Goal: Navigation & Orientation: Find specific page/section

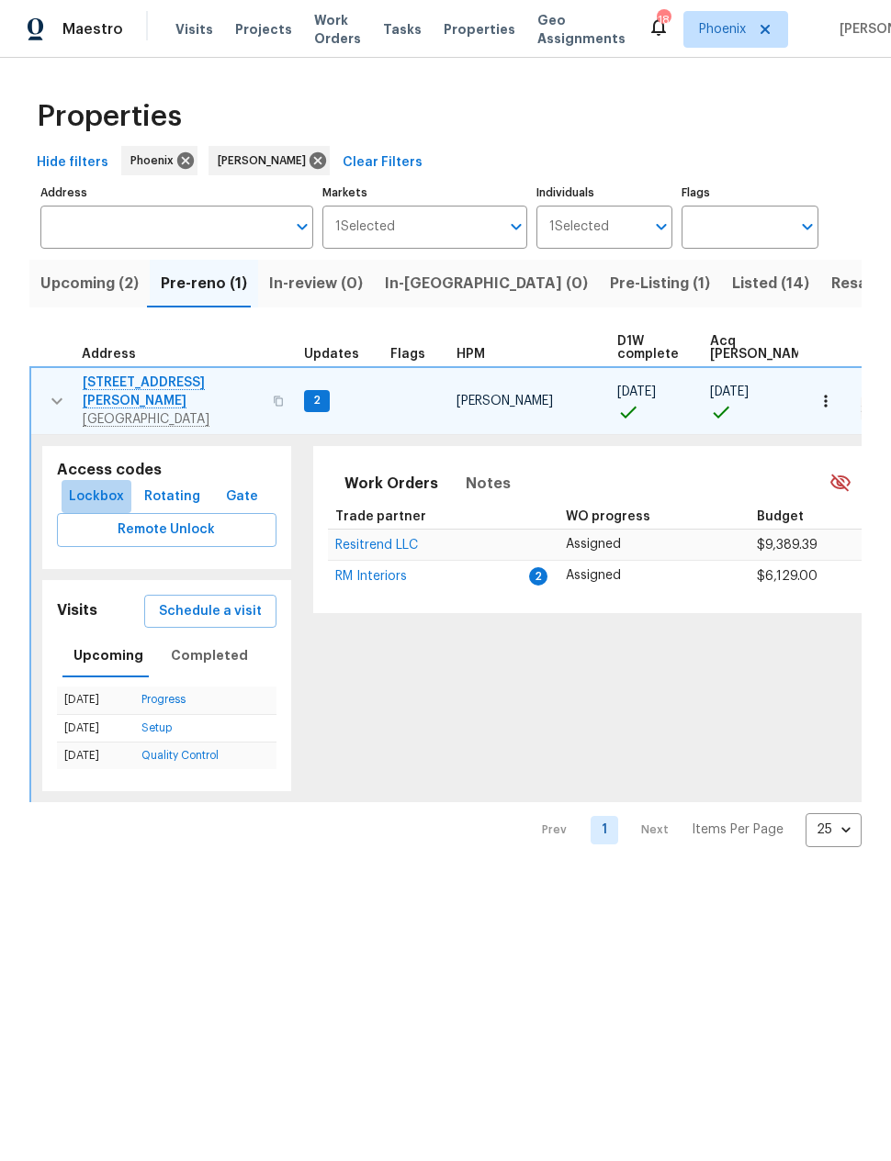
click at [93, 486] on span "Lockbox" at bounding box center [96, 497] width 55 height 23
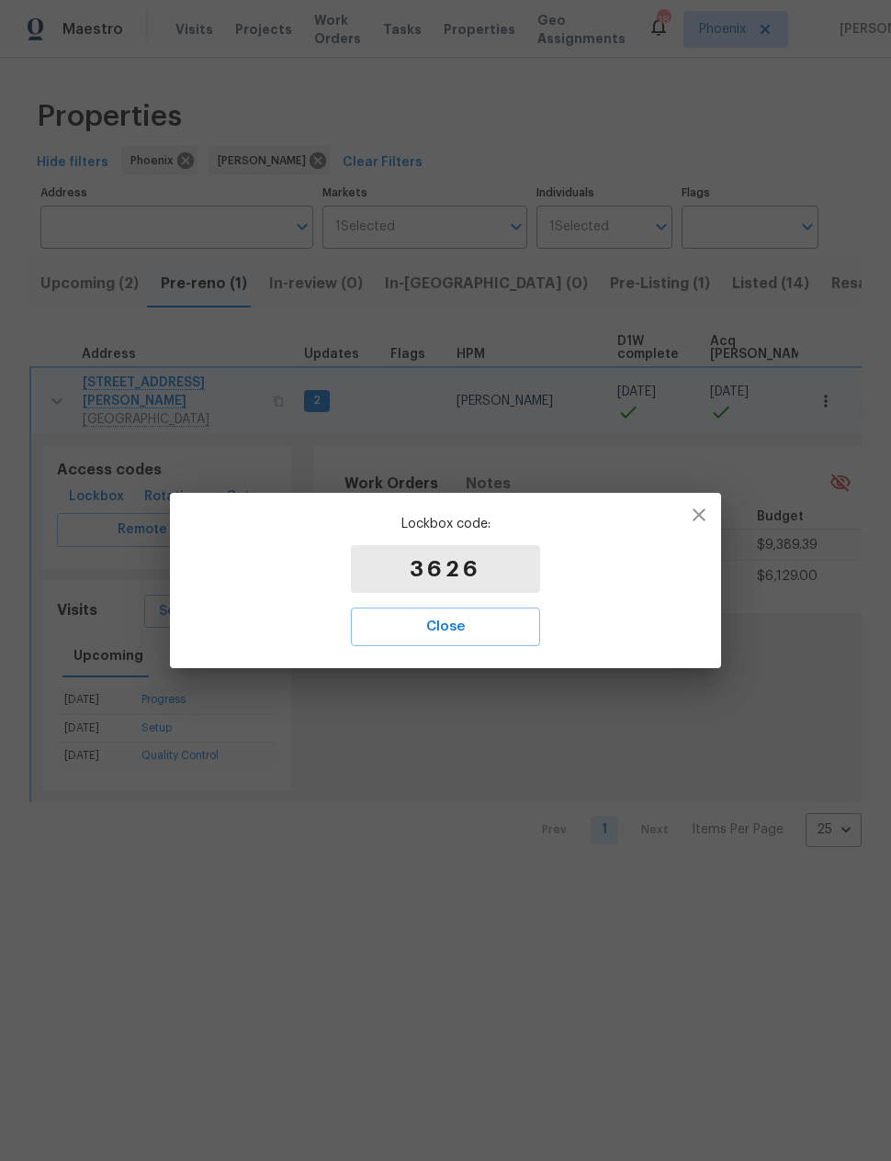
click at [463, 631] on span "Close" at bounding box center [445, 627] width 149 height 24
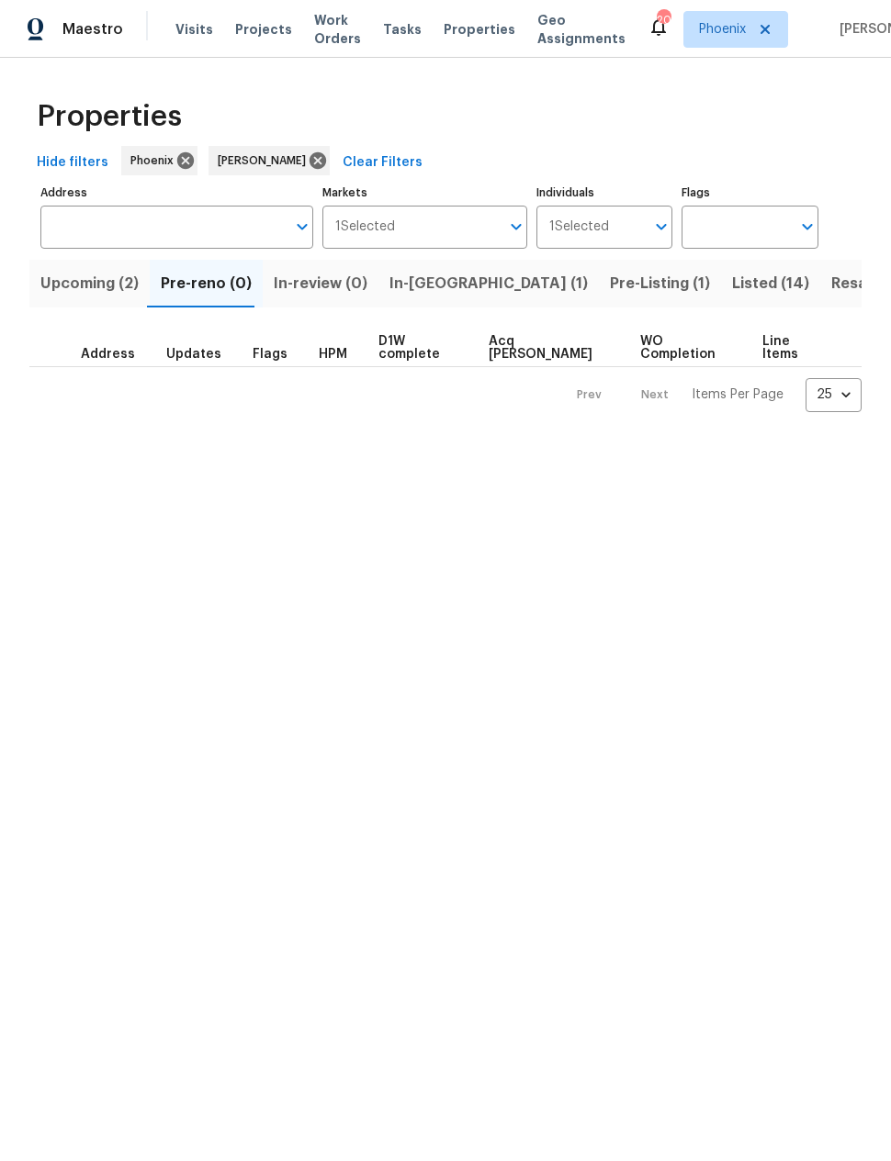
click at [425, 287] on span "In-[GEOGRAPHIC_DATA] (1)" at bounding box center [488, 284] width 198 height 26
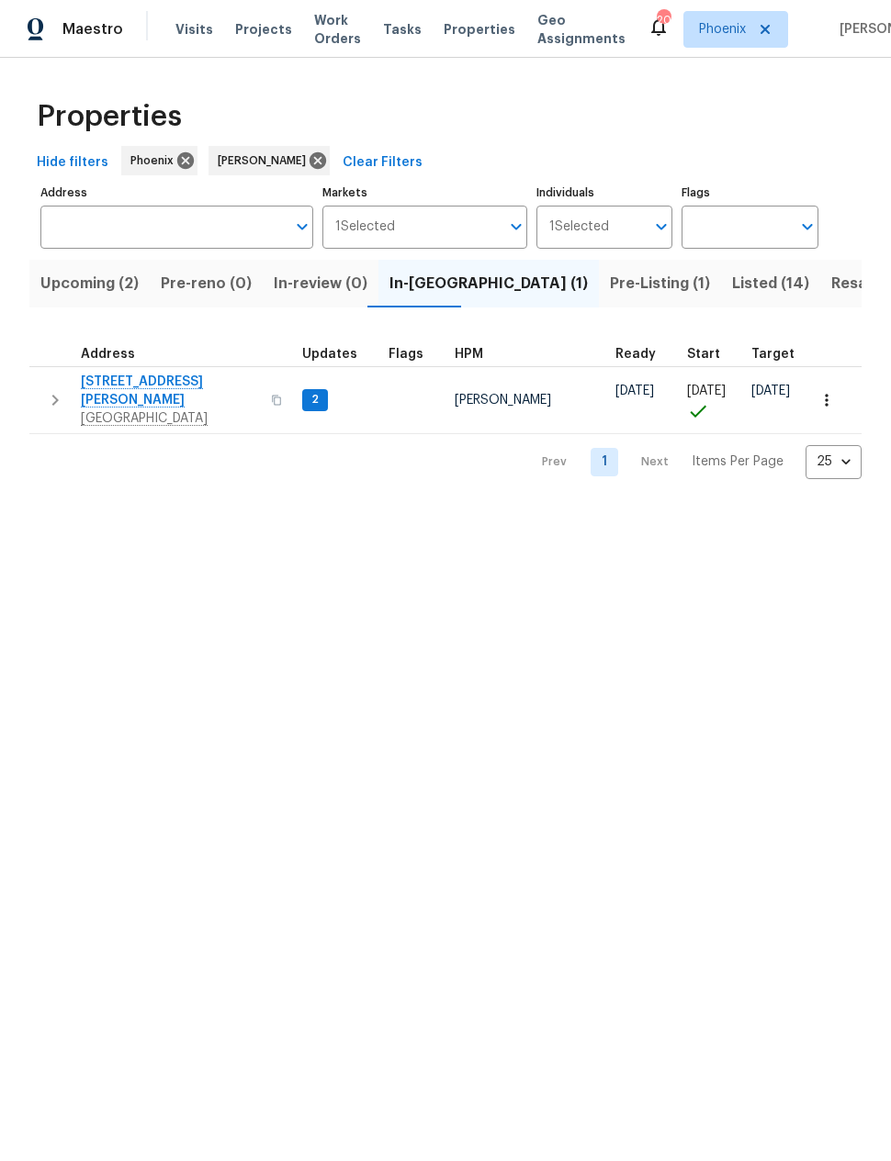
click at [128, 381] on span "[STREET_ADDRESS][PERSON_NAME]" at bounding box center [170, 391] width 179 height 37
click at [610, 293] on span "Pre-Listing (1)" at bounding box center [660, 284] width 100 height 26
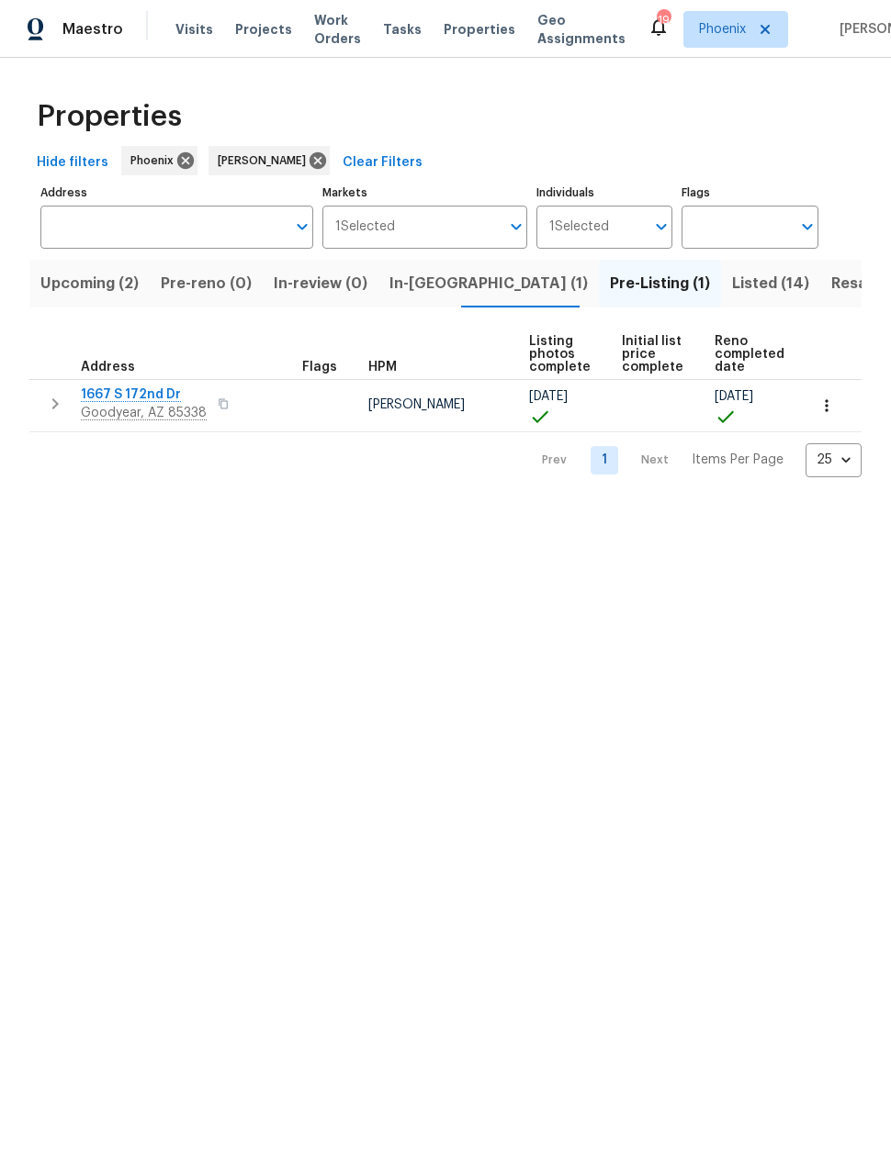
click at [131, 397] on span "1667 S 172nd Dr" at bounding box center [144, 395] width 126 height 18
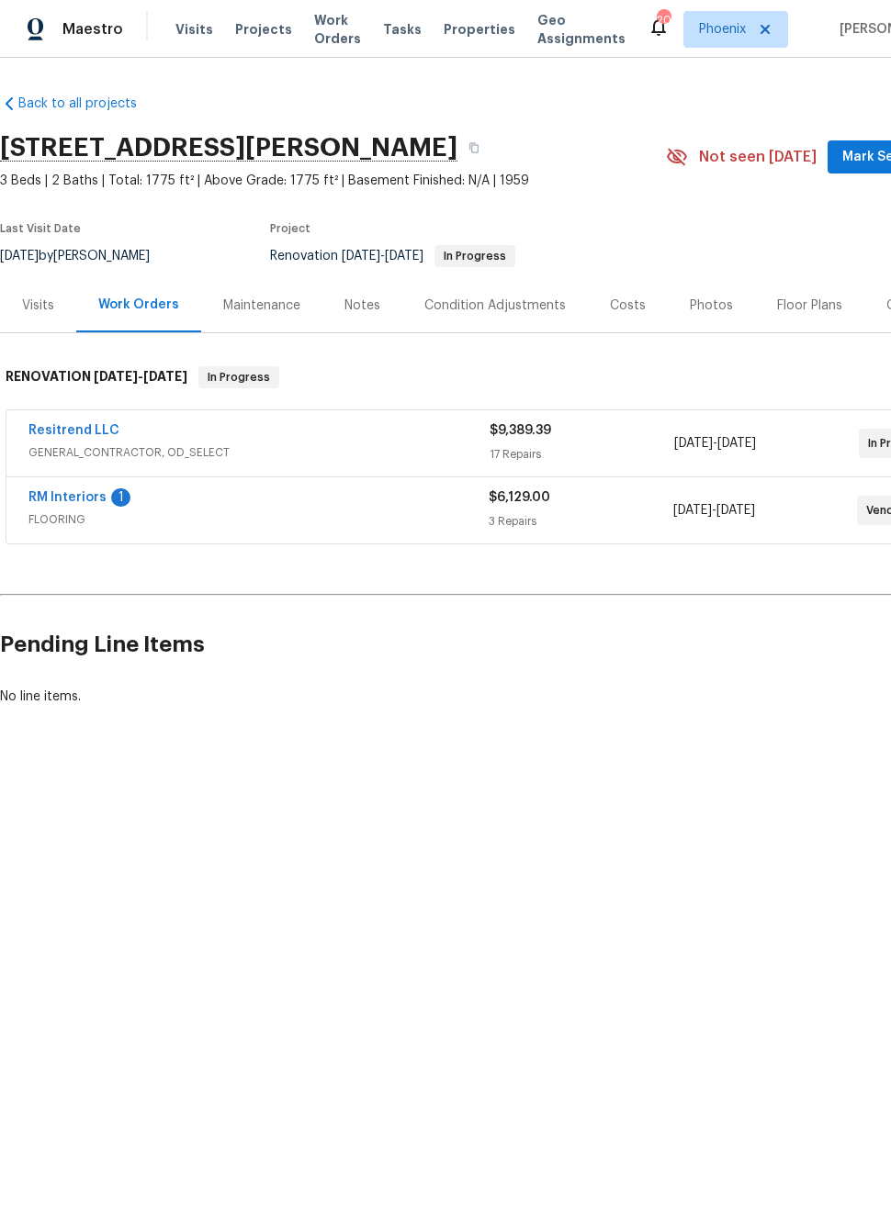
click at [84, 491] on link "RM Interiors" at bounding box center [67, 497] width 78 height 13
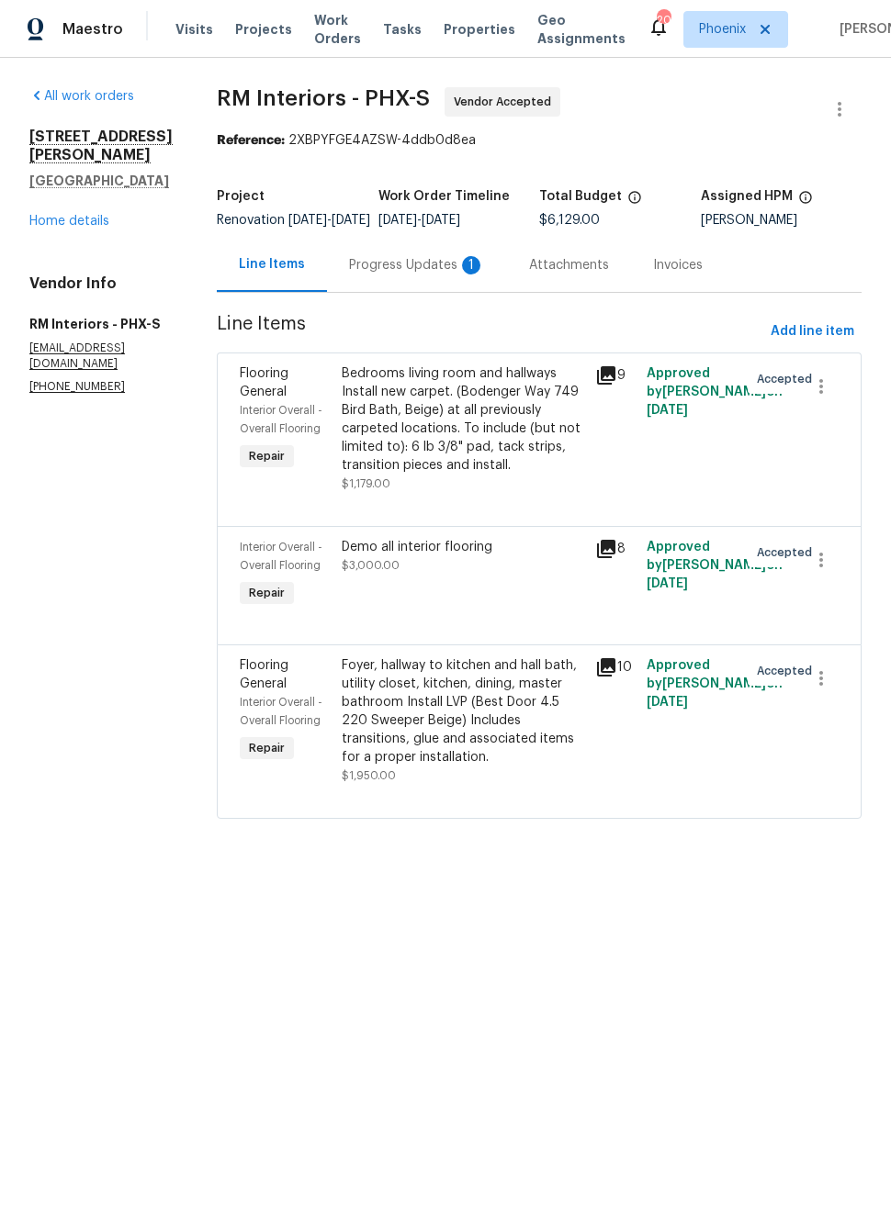
click at [420, 274] on div "Progress Updates 1" at bounding box center [417, 265] width 136 height 18
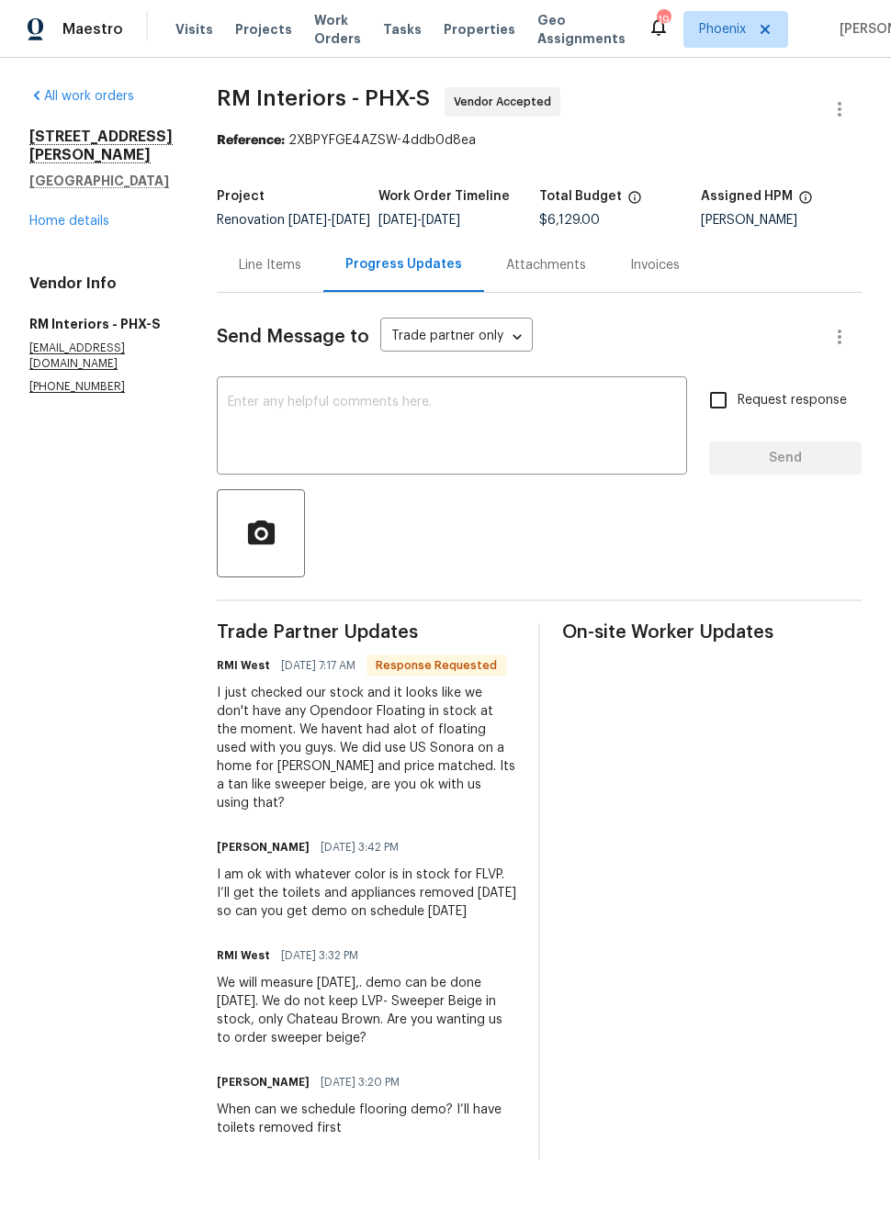
click at [249, 420] on textarea at bounding box center [452, 428] width 448 height 64
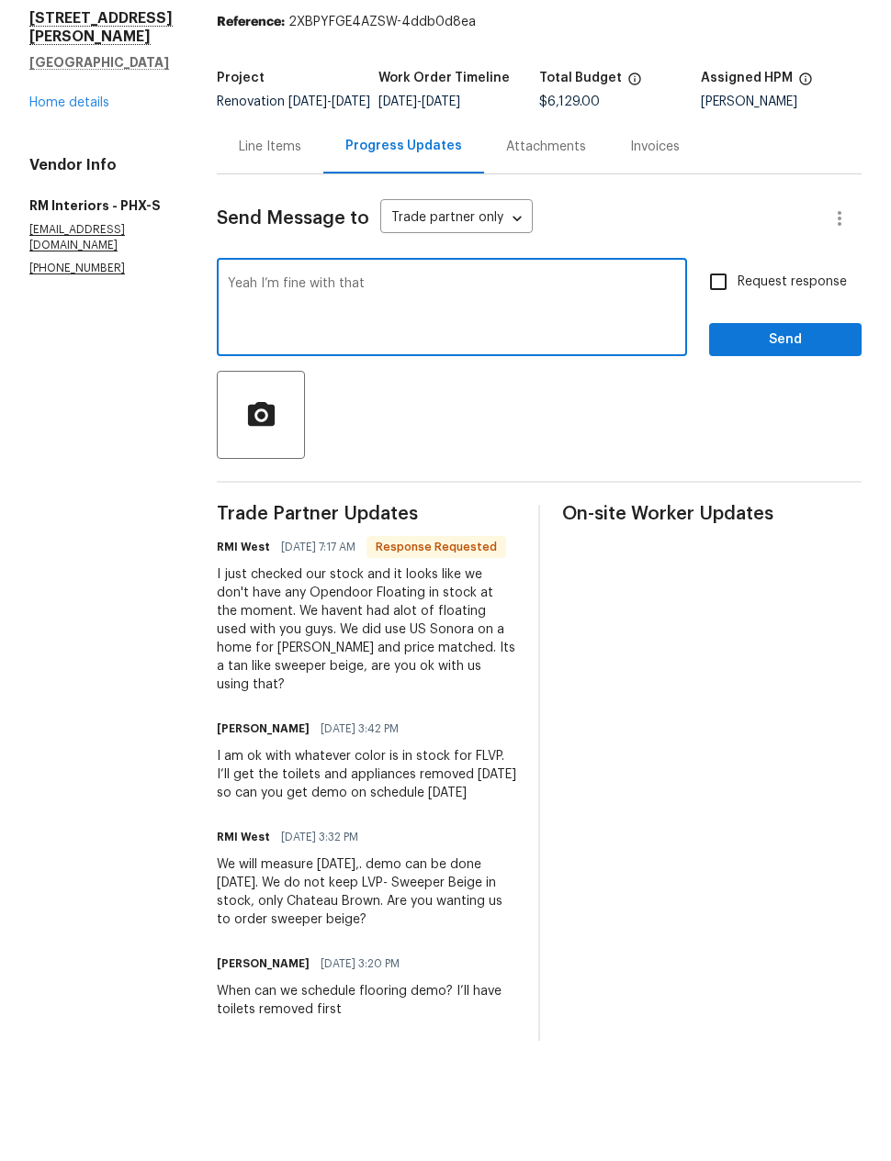
type textarea "Yeah I’m fine with that"
click at [817, 447] on span "Send" at bounding box center [784, 458] width 123 height 23
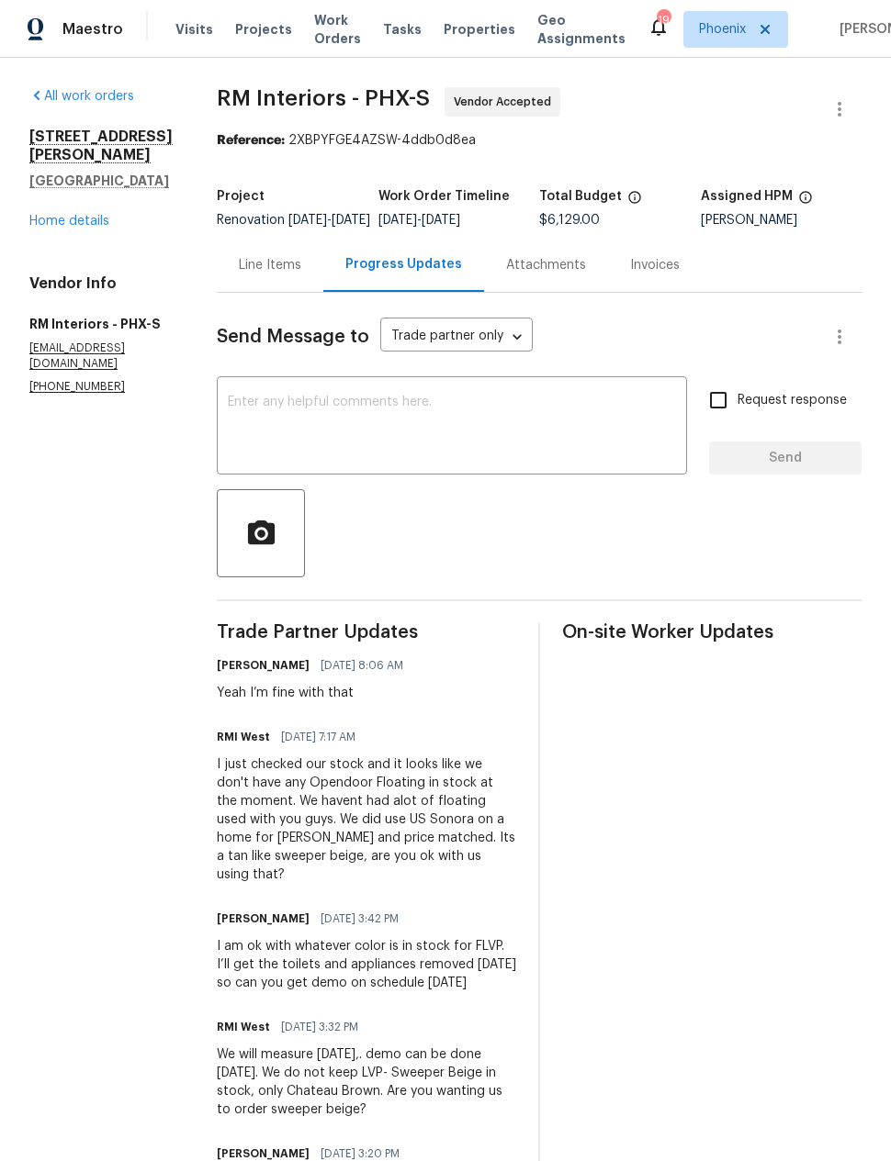
click at [73, 215] on link "Home details" at bounding box center [69, 221] width 80 height 13
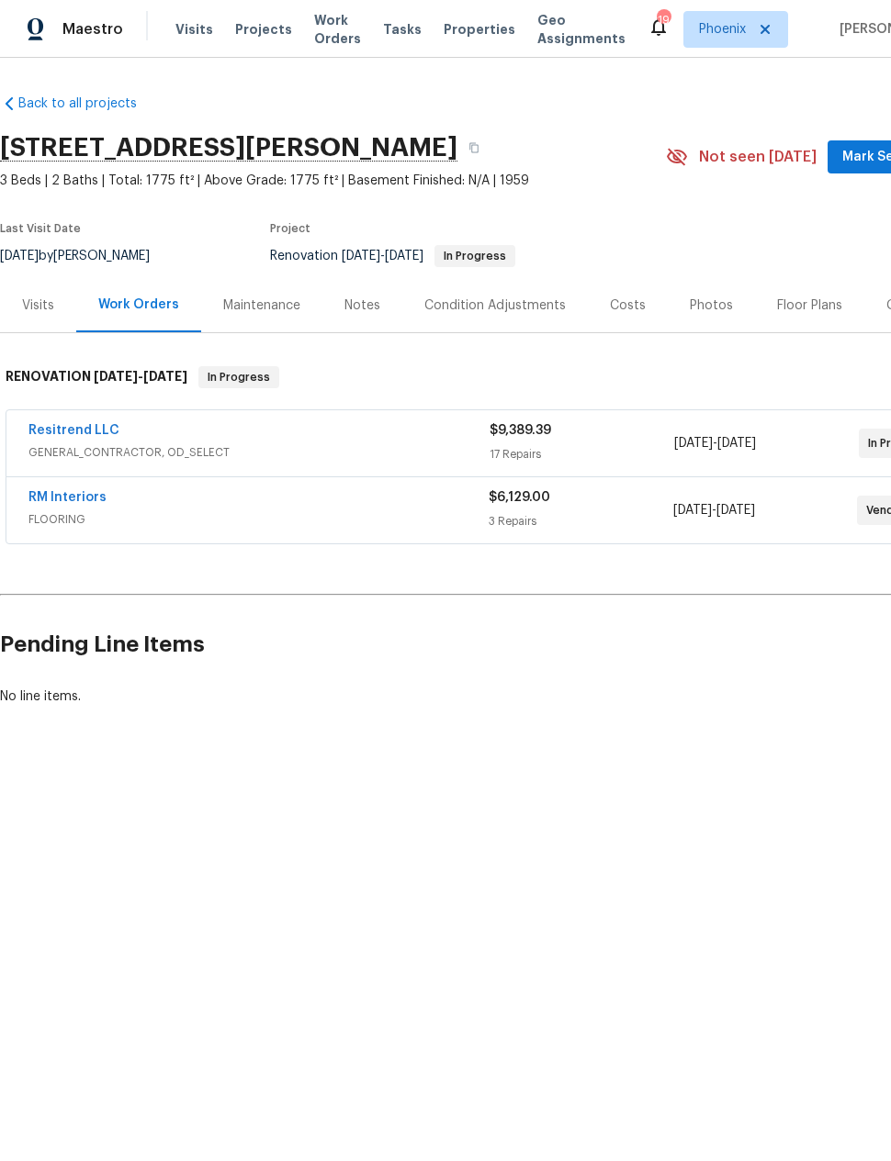
click at [41, 309] on div "Visits" at bounding box center [38, 306] width 32 height 18
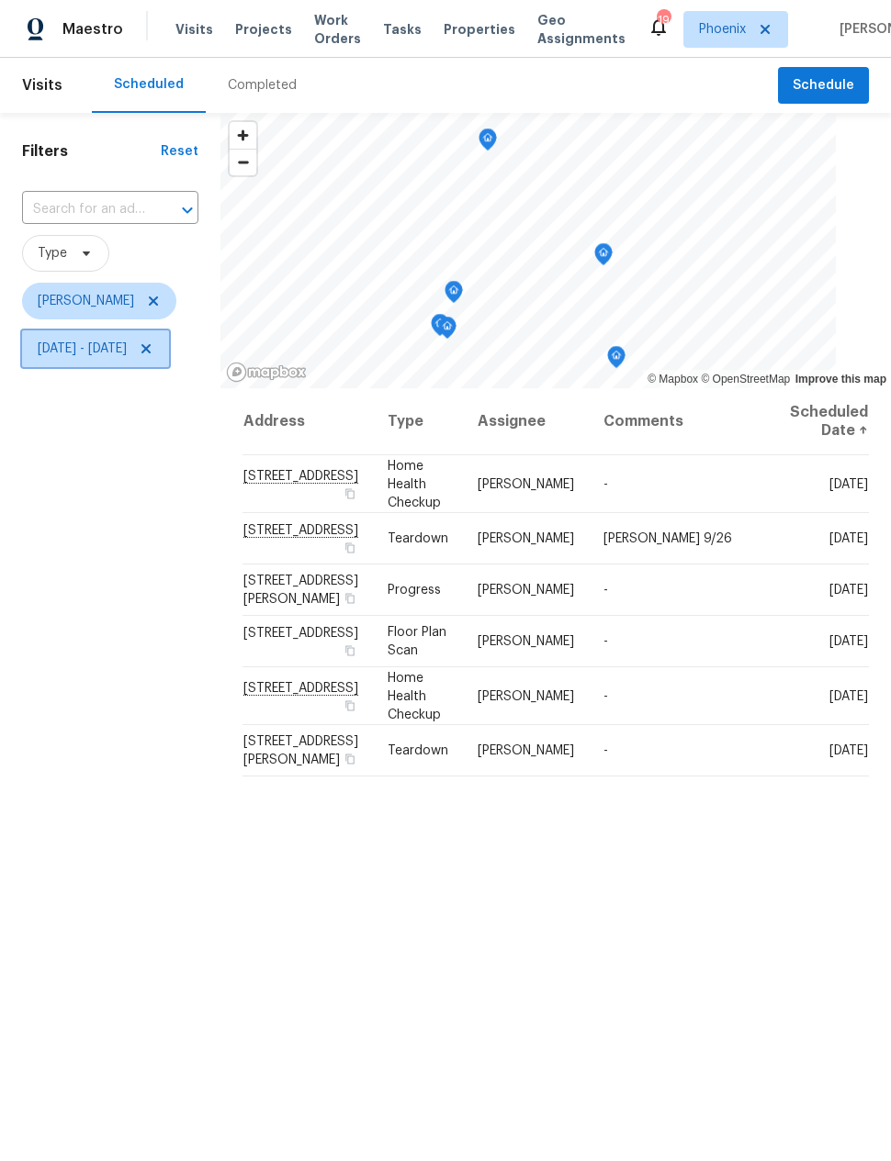
click at [97, 351] on span "Sun, Sep 14 - Thu, Sep 25" at bounding box center [82, 349] width 89 height 18
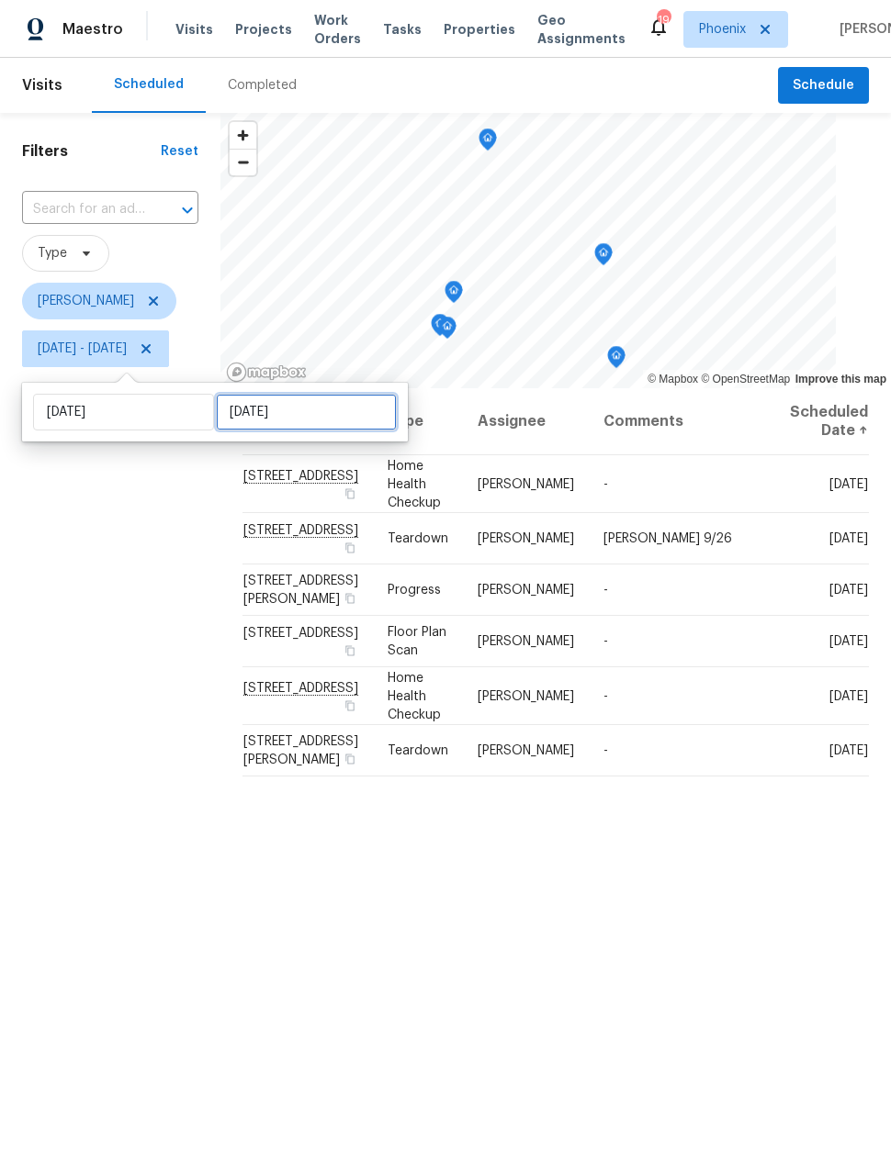
click at [251, 413] on input "Thu, Sep 25" at bounding box center [306, 412] width 181 height 37
select select "8"
select select "2025"
select select "9"
select select "2025"
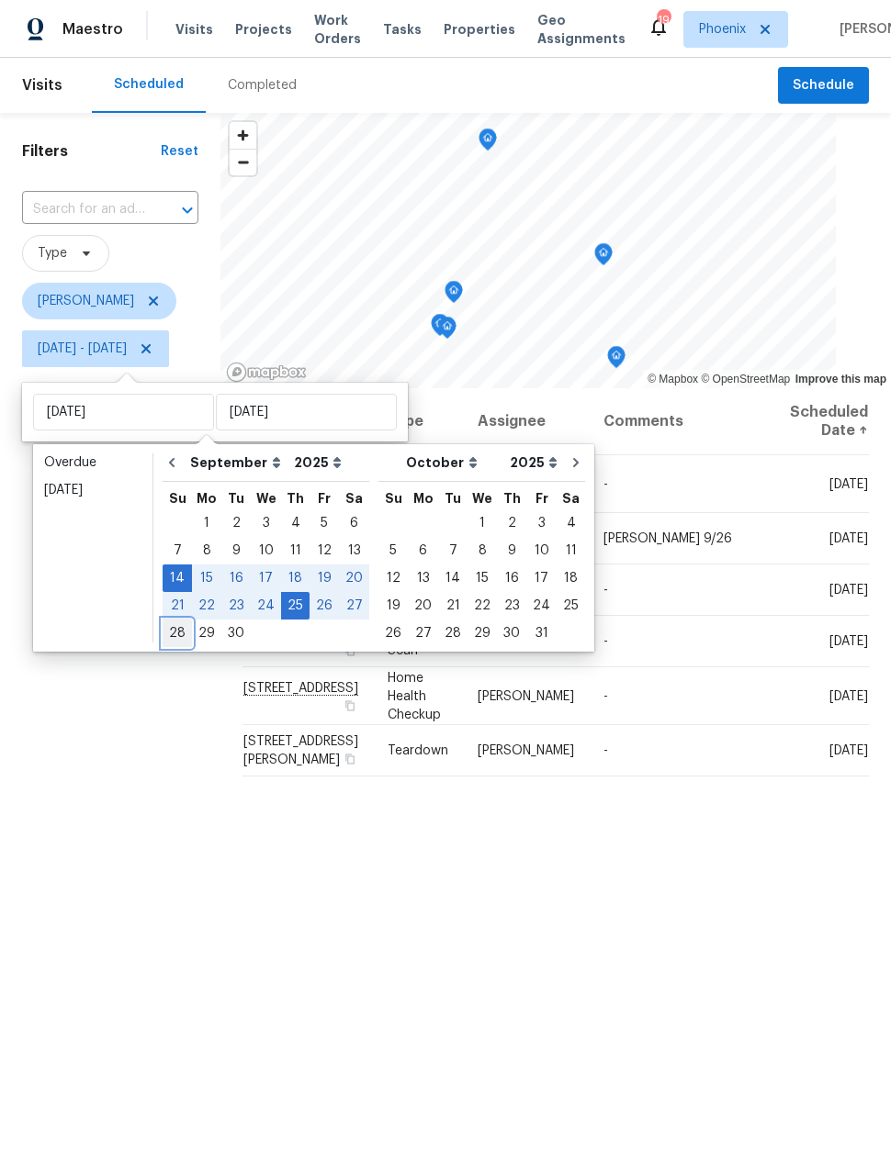
click at [176, 633] on div "28" at bounding box center [176, 634] width 29 height 26
type input "Sun, Sep 28"
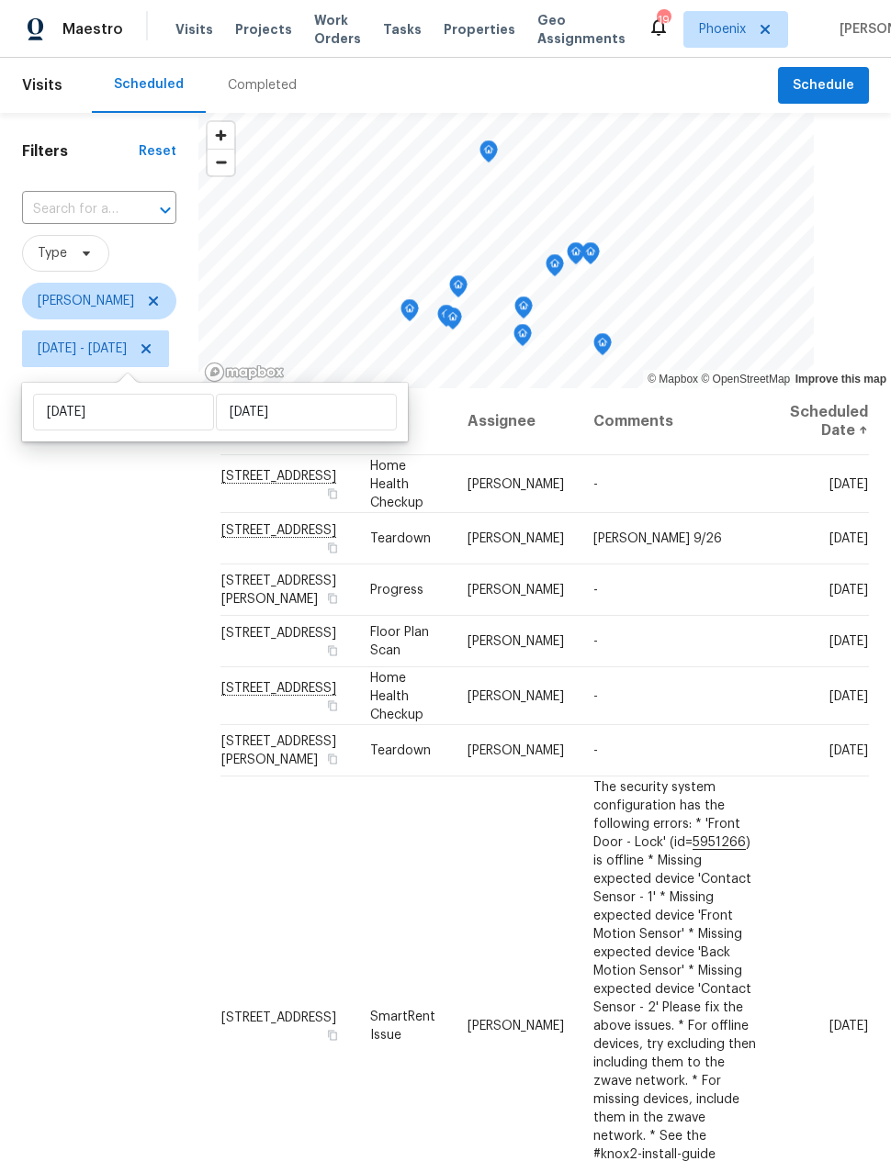
click at [155, 699] on div "Filters Reset ​ Type Nick Pulliam Sun, Sep 14 - Sun, Sep 28" at bounding box center [99, 715] width 198 height 1204
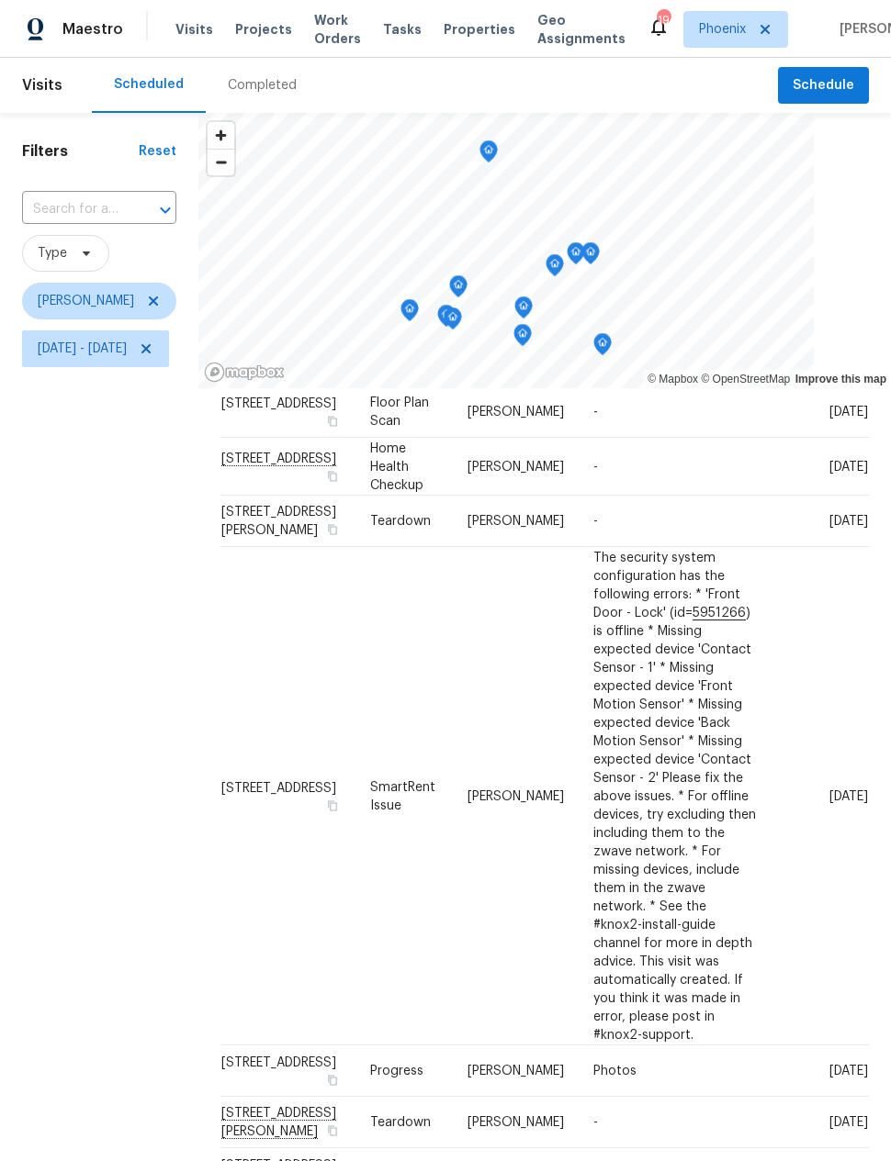
scroll to position [297, 0]
click at [143, 708] on div "Filters Reset ​ Type Nick Pulliam Sun, Sep 14 - Sun, Sep 28" at bounding box center [99, 715] width 198 height 1204
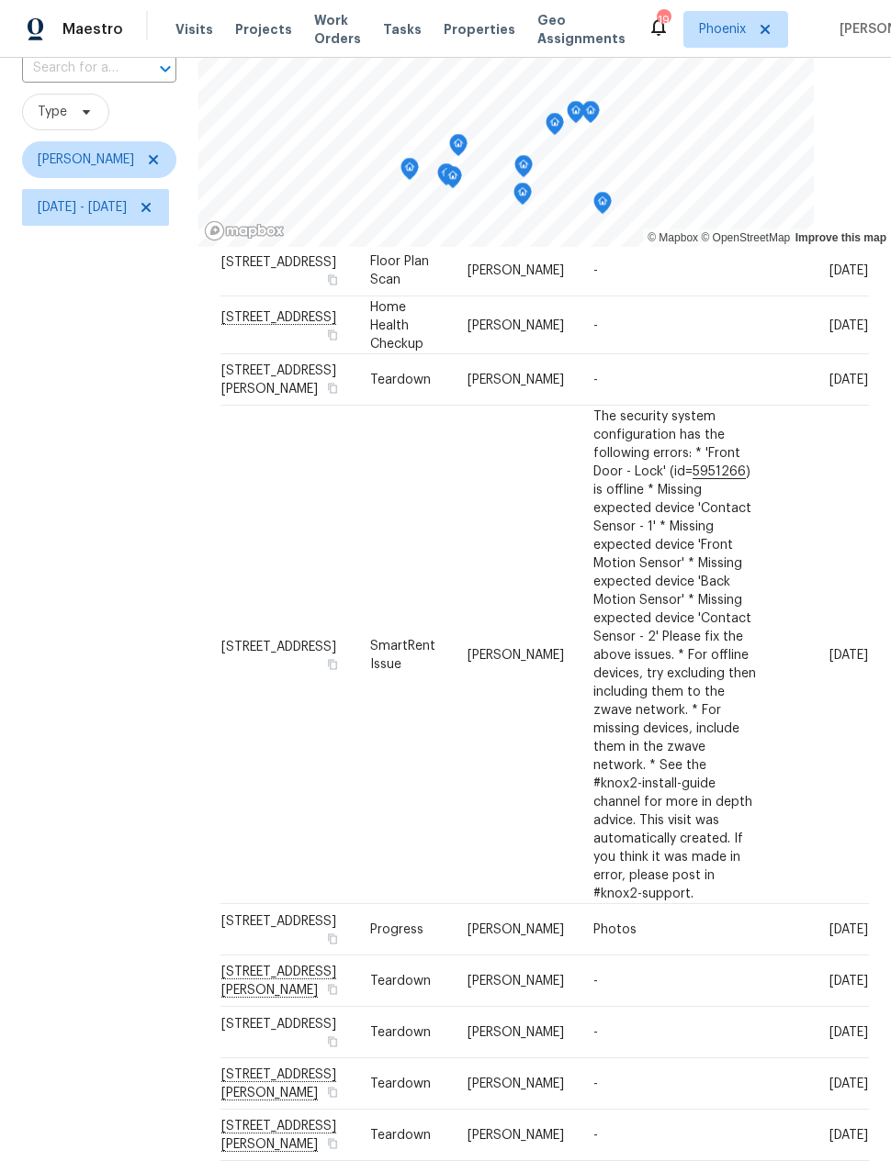
scroll to position [0, 0]
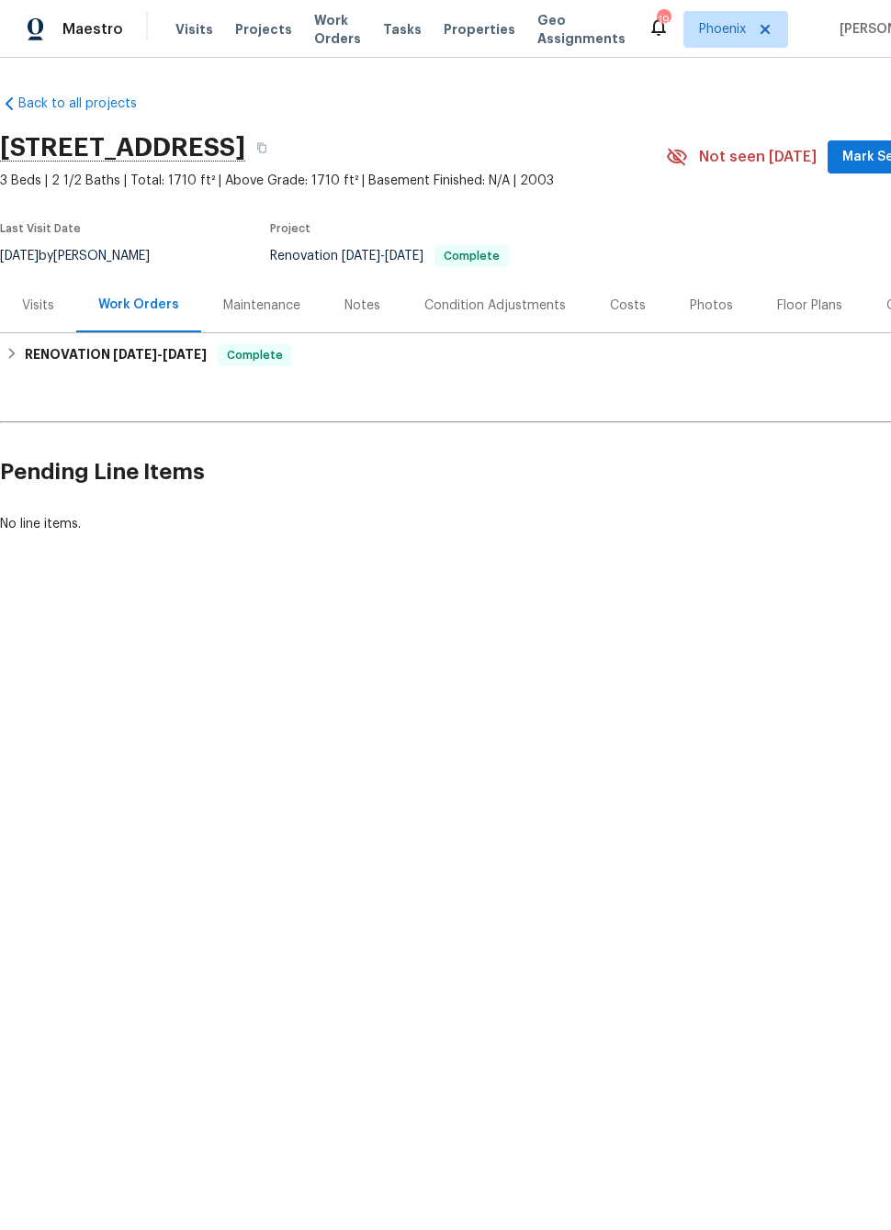
click at [700, 302] on div "Photos" at bounding box center [710, 306] width 43 height 18
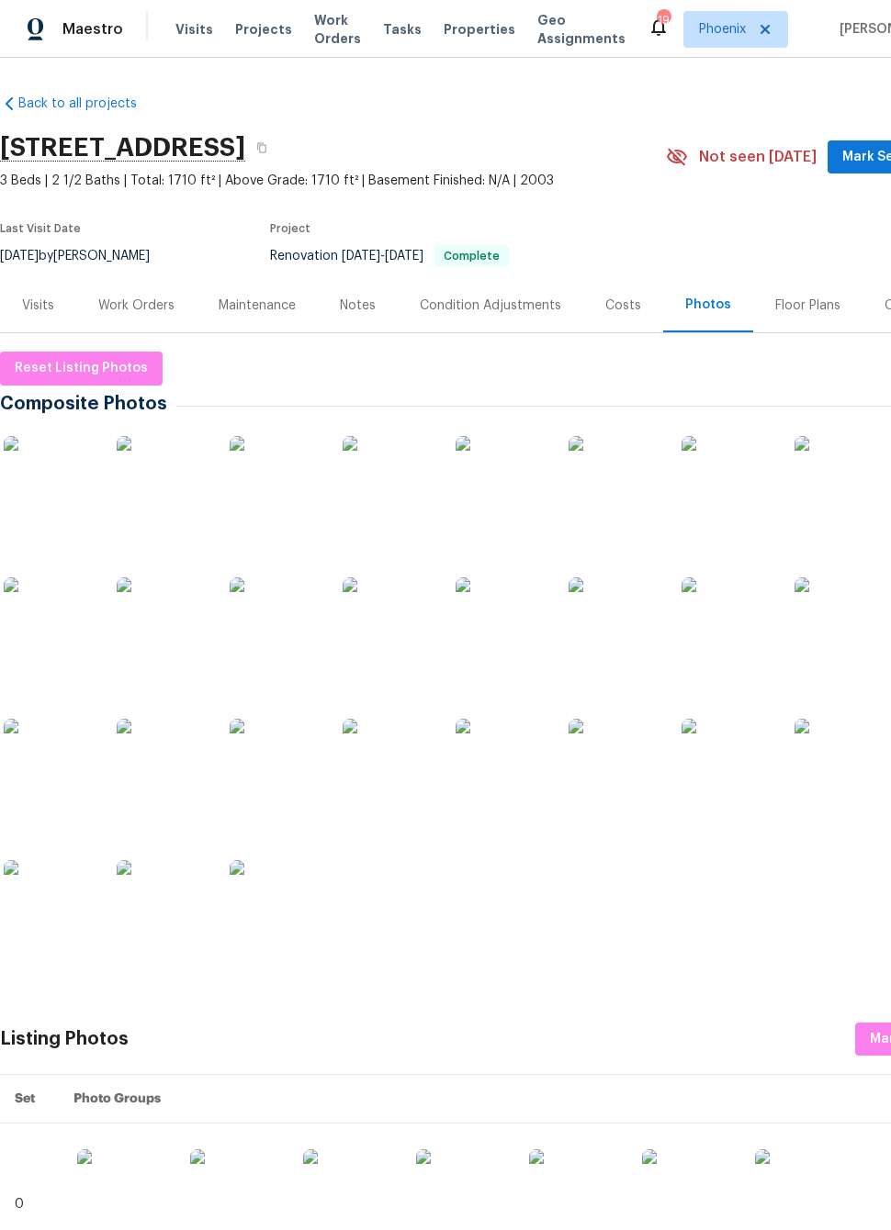
click at [281, 618] on img at bounding box center [276, 623] width 92 height 92
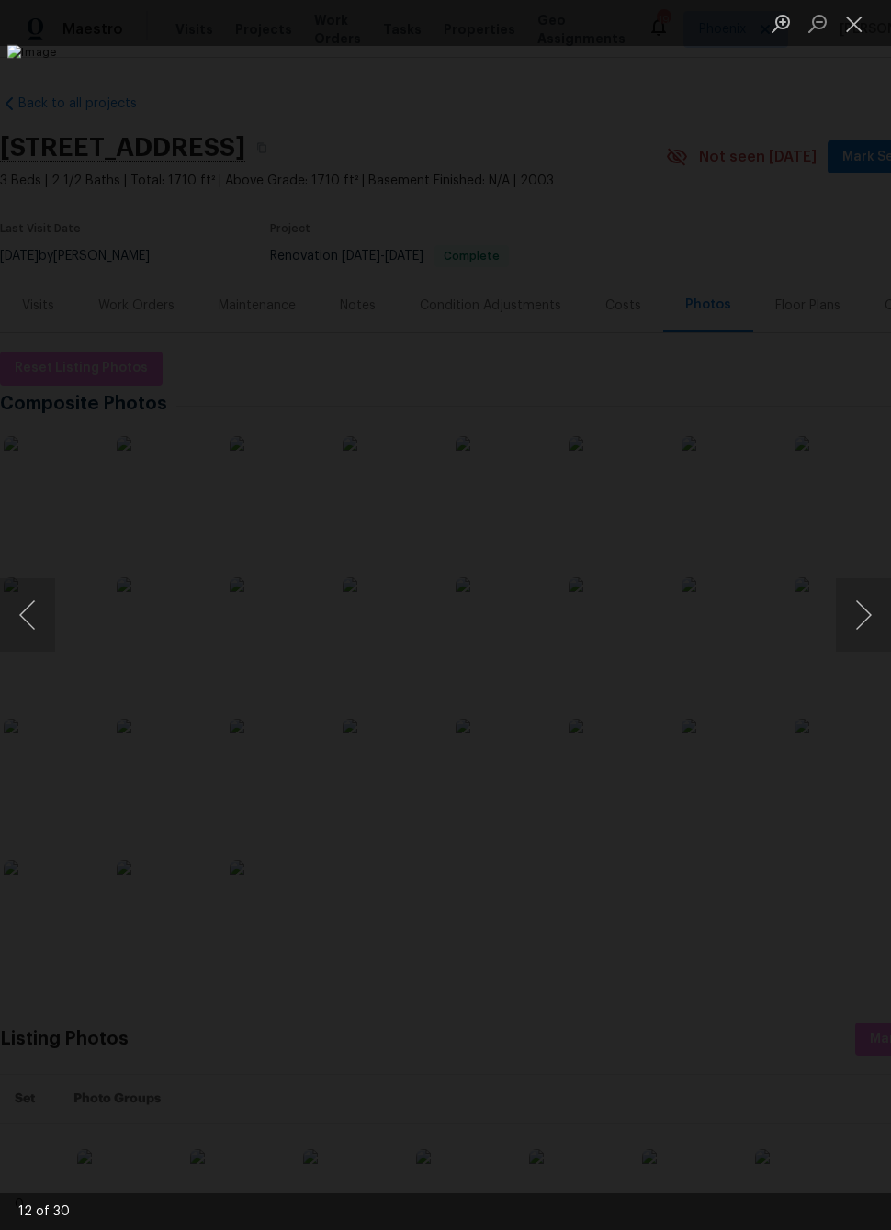
click at [864, 612] on button "Next image" at bounding box center [862, 614] width 55 height 73
click at [867, 610] on button "Next image" at bounding box center [862, 614] width 55 height 73
click at [861, 597] on button "Next image" at bounding box center [862, 614] width 55 height 73
click at [862, 603] on button "Next image" at bounding box center [862, 614] width 55 height 73
click at [861, 606] on button "Next image" at bounding box center [862, 614] width 55 height 73
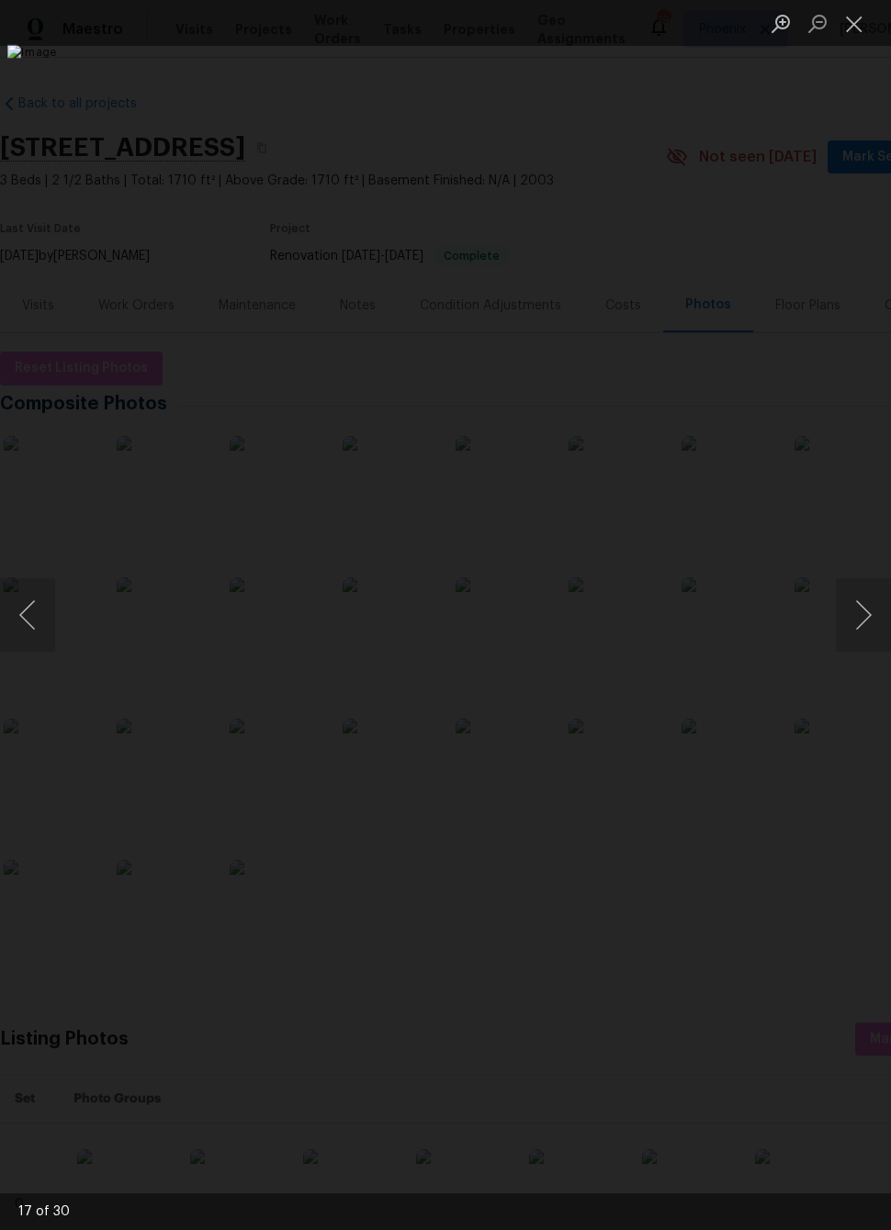
click at [861, 612] on button "Next image" at bounding box center [862, 614] width 55 height 73
click at [860, 611] on button "Next image" at bounding box center [862, 614] width 55 height 73
click at [863, 602] on button "Next image" at bounding box center [862, 614] width 55 height 73
click at [865, 593] on button "Next image" at bounding box center [862, 614] width 55 height 73
click at [862, 604] on button "Next image" at bounding box center [862, 614] width 55 height 73
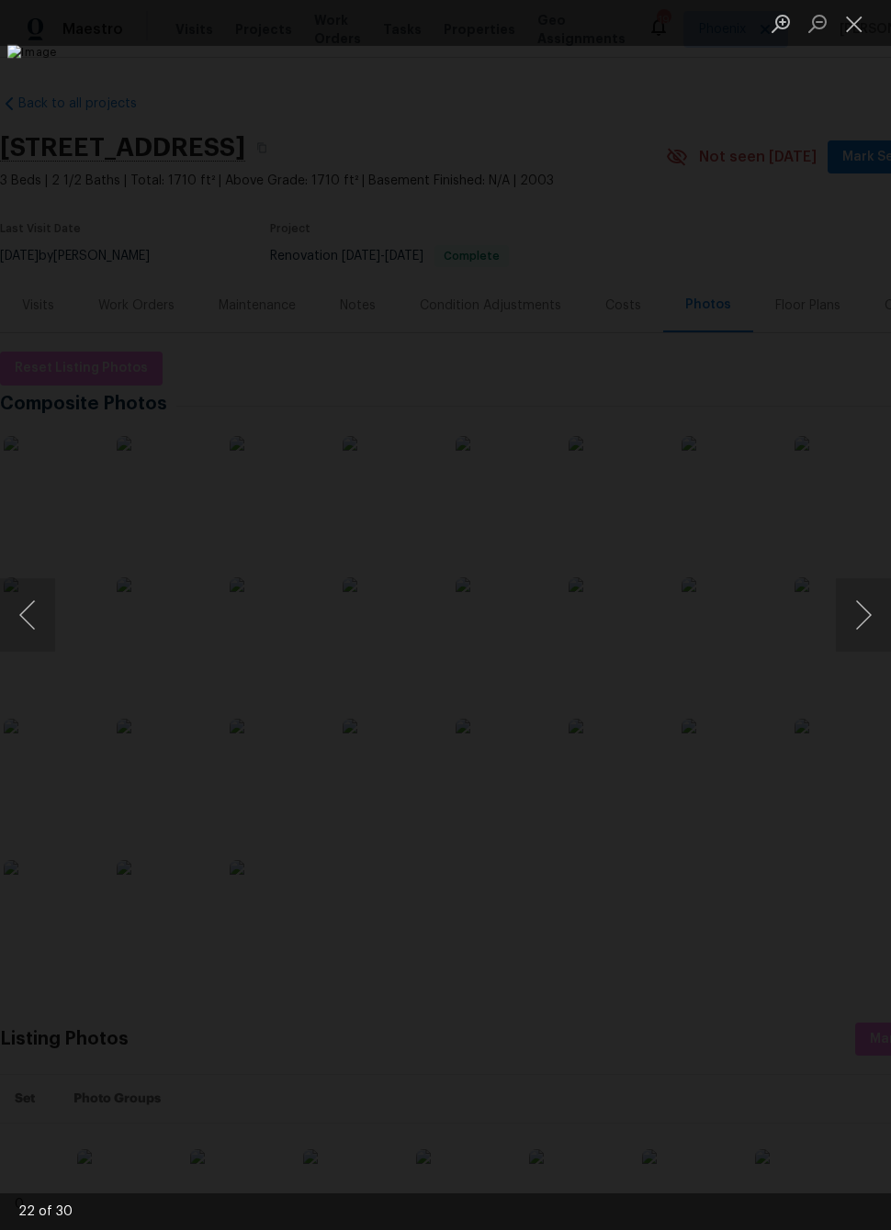
click at [856, 618] on button "Next image" at bounding box center [862, 614] width 55 height 73
click at [864, 595] on button "Next image" at bounding box center [862, 614] width 55 height 73
click at [863, 578] on button "Next image" at bounding box center [862, 614] width 55 height 73
click at [860, 593] on button "Next image" at bounding box center [862, 614] width 55 height 73
click at [859, 608] on button "Next image" at bounding box center [862, 614] width 55 height 73
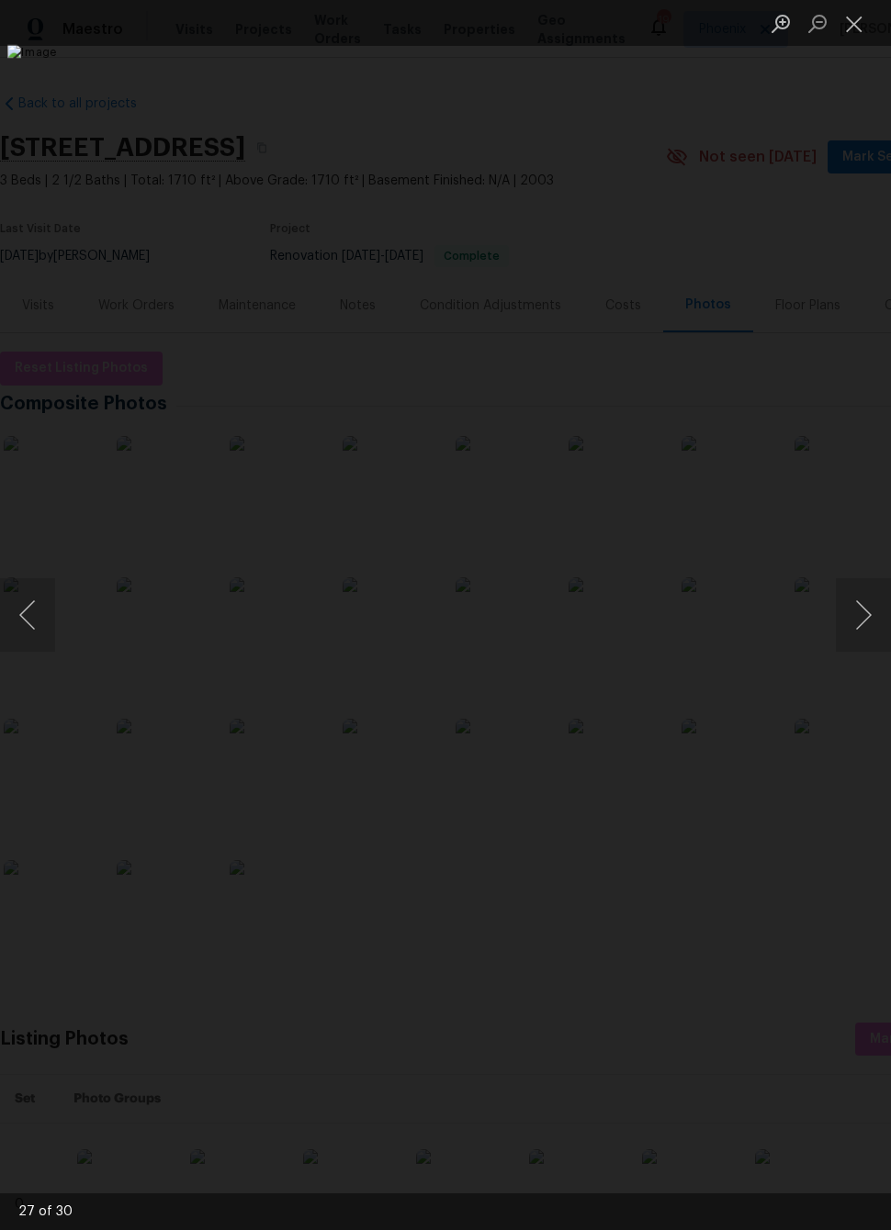
click at [859, 622] on button "Next image" at bounding box center [862, 614] width 55 height 73
click at [857, 625] on button "Next image" at bounding box center [862, 614] width 55 height 73
click at [860, 607] on button "Next image" at bounding box center [862, 614] width 55 height 73
click at [29, 597] on button "Previous image" at bounding box center [27, 614] width 55 height 73
click at [861, 614] on button "Next image" at bounding box center [862, 614] width 55 height 73
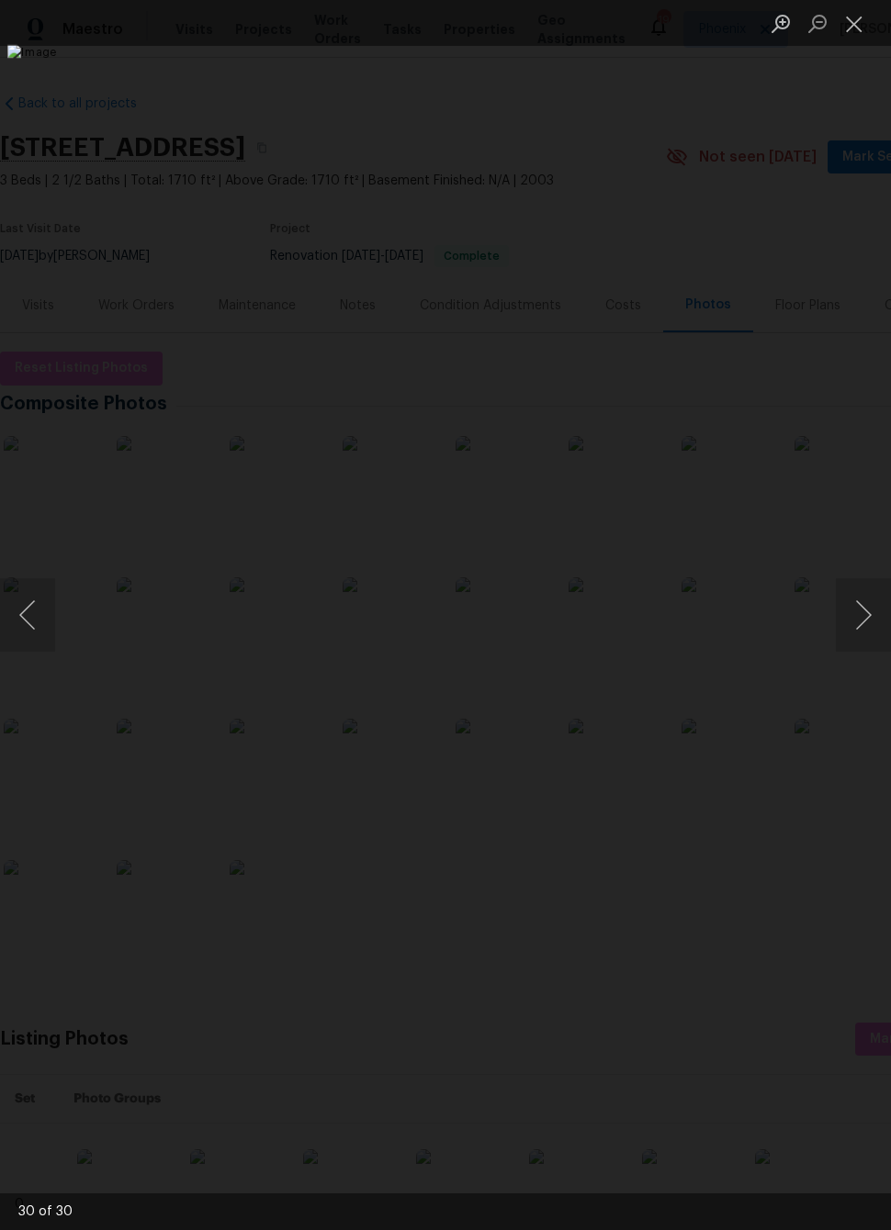
click at [858, 611] on button "Next image" at bounding box center [862, 614] width 55 height 73
click at [860, 617] on button "Next image" at bounding box center [862, 614] width 55 height 73
click at [861, 611] on button "Next image" at bounding box center [862, 614] width 55 height 73
click at [858, 592] on button "Next image" at bounding box center [862, 614] width 55 height 73
click at [859, 605] on button "Next image" at bounding box center [862, 614] width 55 height 73
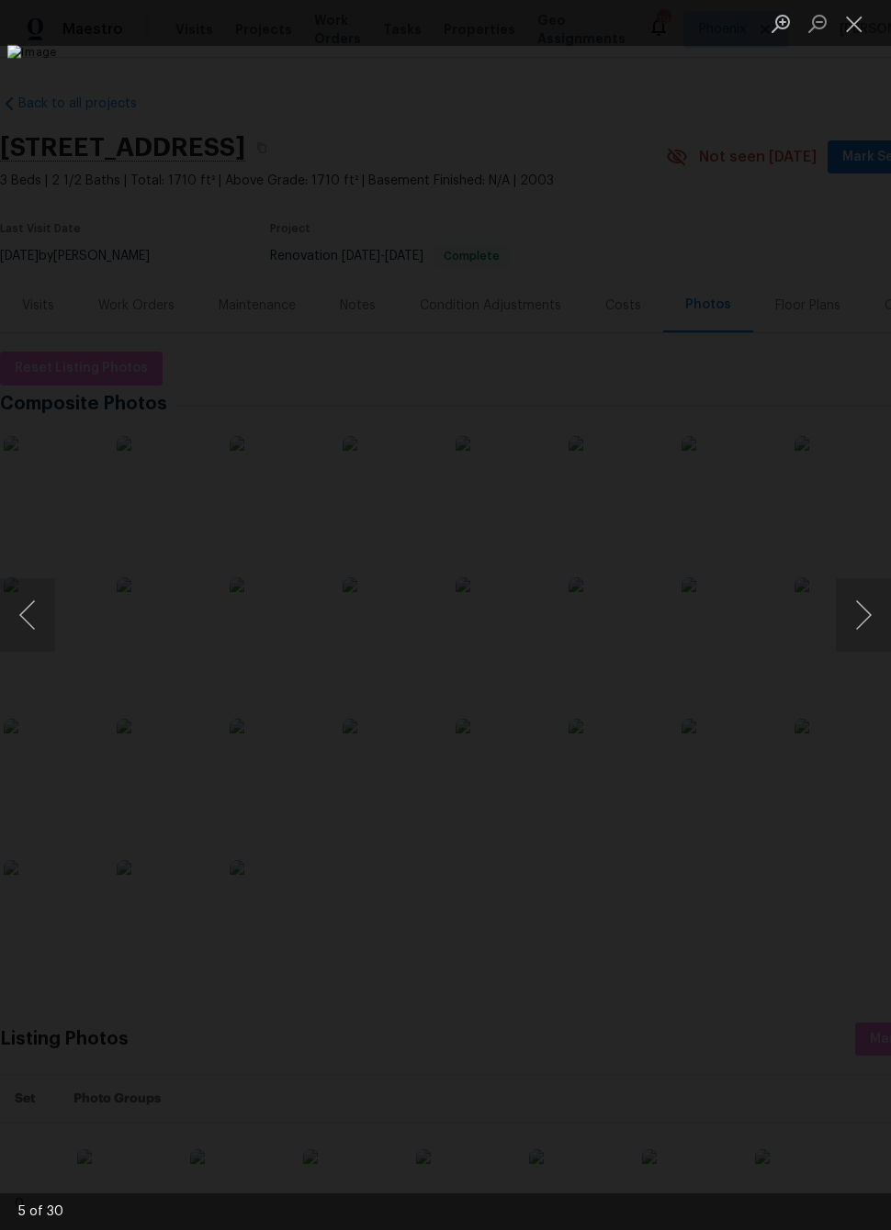
click at [29, 588] on button "Previous image" at bounding box center [27, 614] width 55 height 73
click at [862, 612] on button "Next image" at bounding box center [862, 614] width 55 height 73
click at [854, 612] on button "Next image" at bounding box center [862, 614] width 55 height 73
click at [853, 615] on button "Next image" at bounding box center [862, 614] width 55 height 73
click at [857, 599] on button "Next image" at bounding box center [862, 614] width 55 height 73
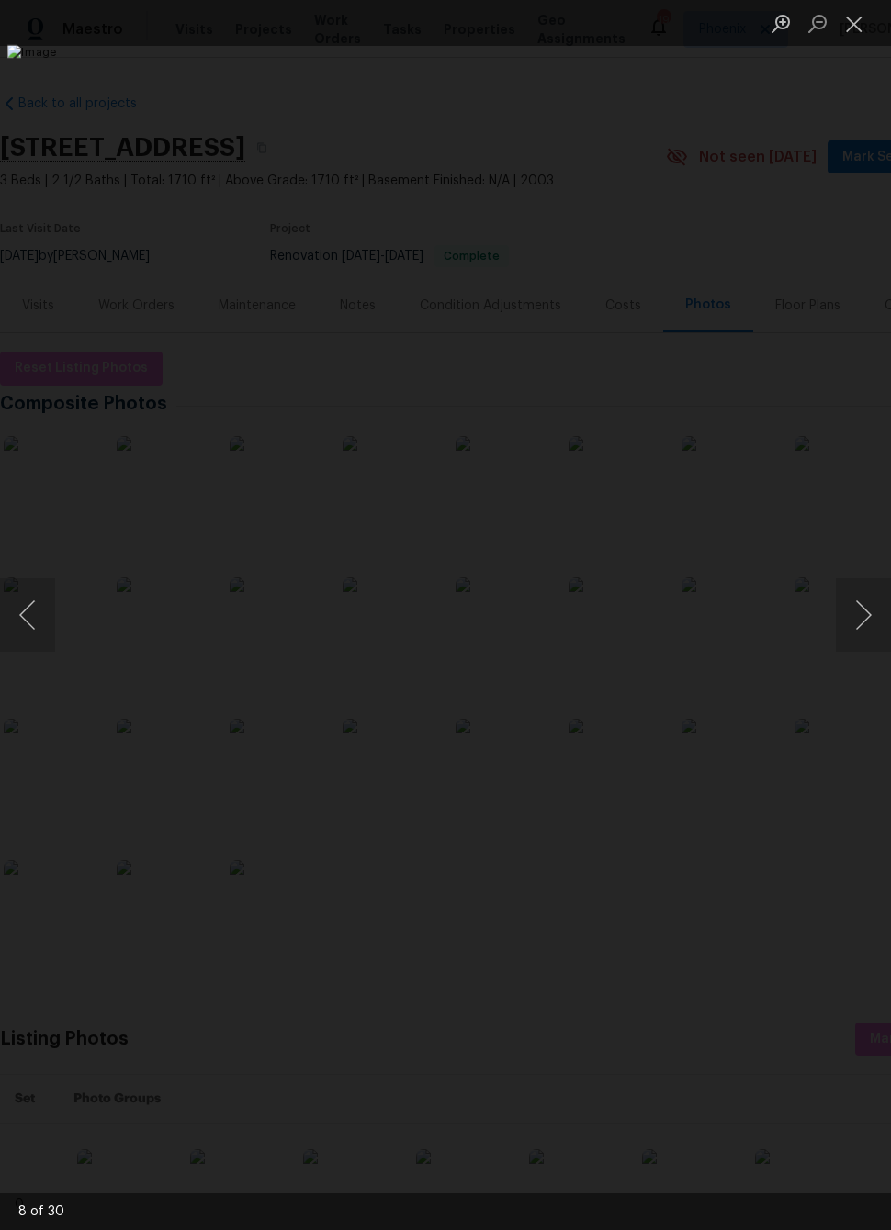
click at [855, 606] on button "Next image" at bounding box center [862, 614] width 55 height 73
click at [856, 605] on button "Next image" at bounding box center [862, 614] width 55 height 73
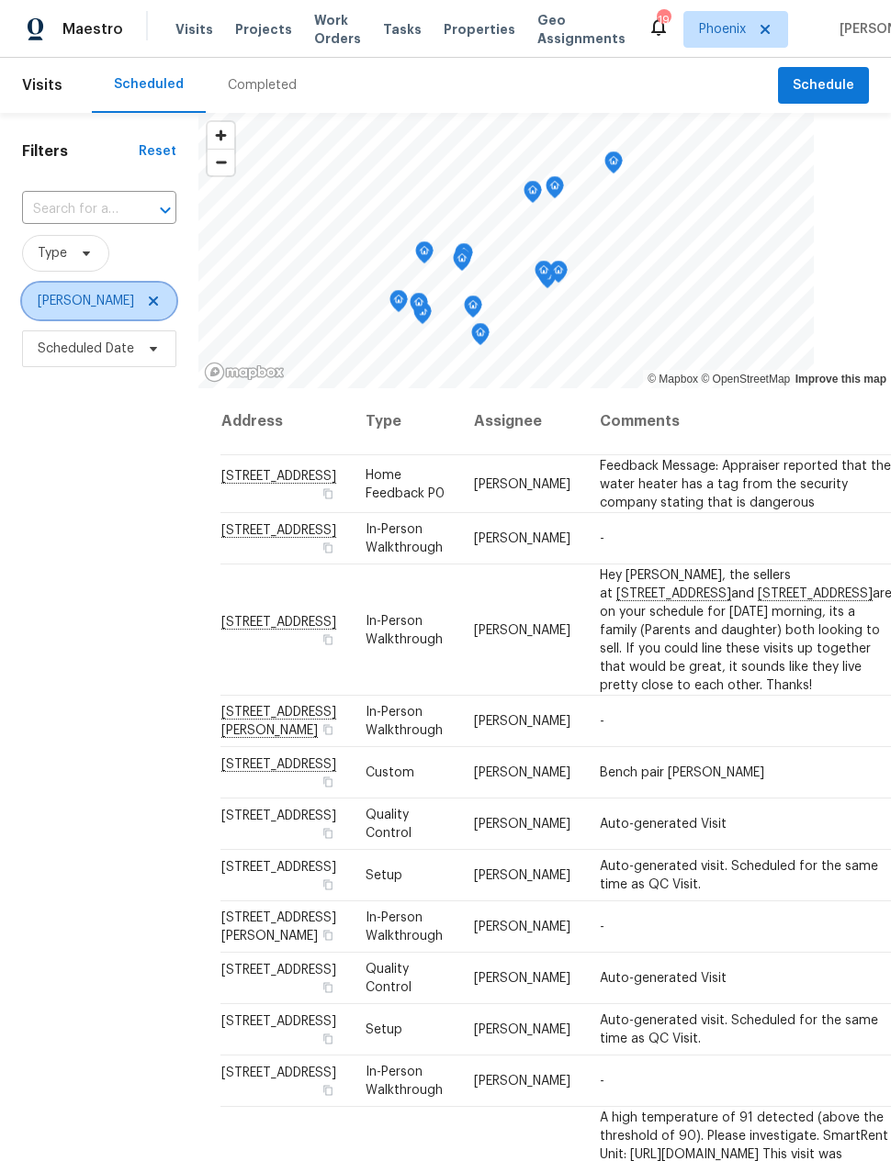
click at [71, 294] on span "[PERSON_NAME]" at bounding box center [86, 301] width 96 height 18
click at [82, 448] on div "Filters Reset ​ Type [PERSON_NAME] Scheduled Date" at bounding box center [99, 715] width 198 height 1204
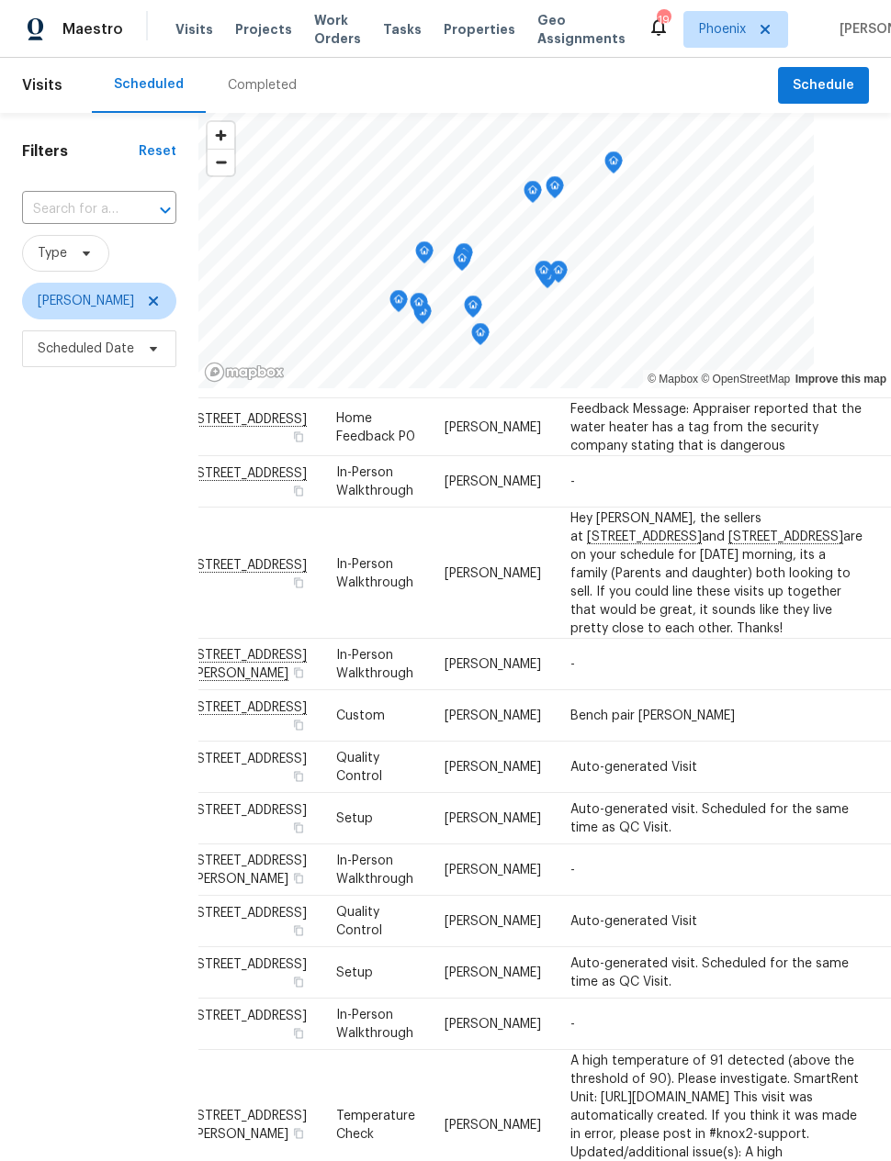
click at [74, 601] on div "Filters Reset ​ Type [PERSON_NAME] Scheduled Date" at bounding box center [99, 715] width 198 height 1204
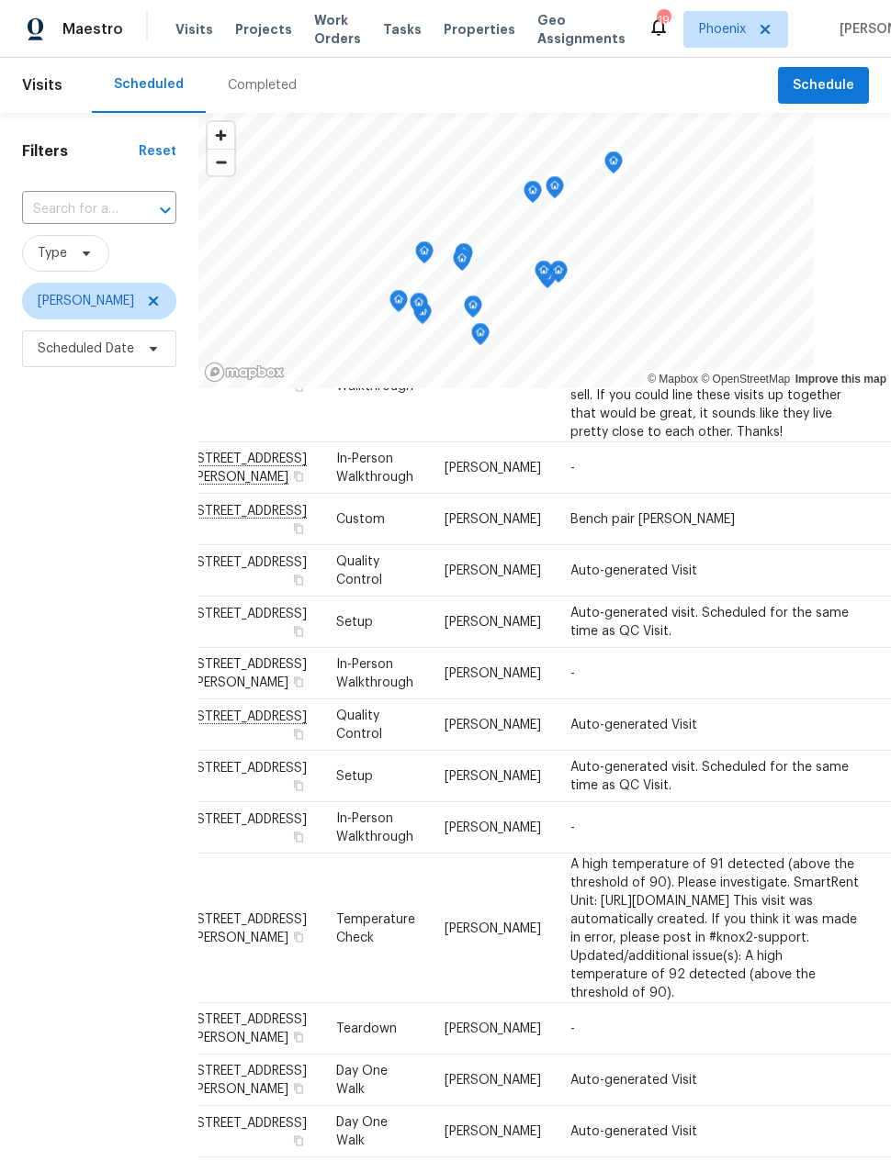
scroll to position [254, 29]
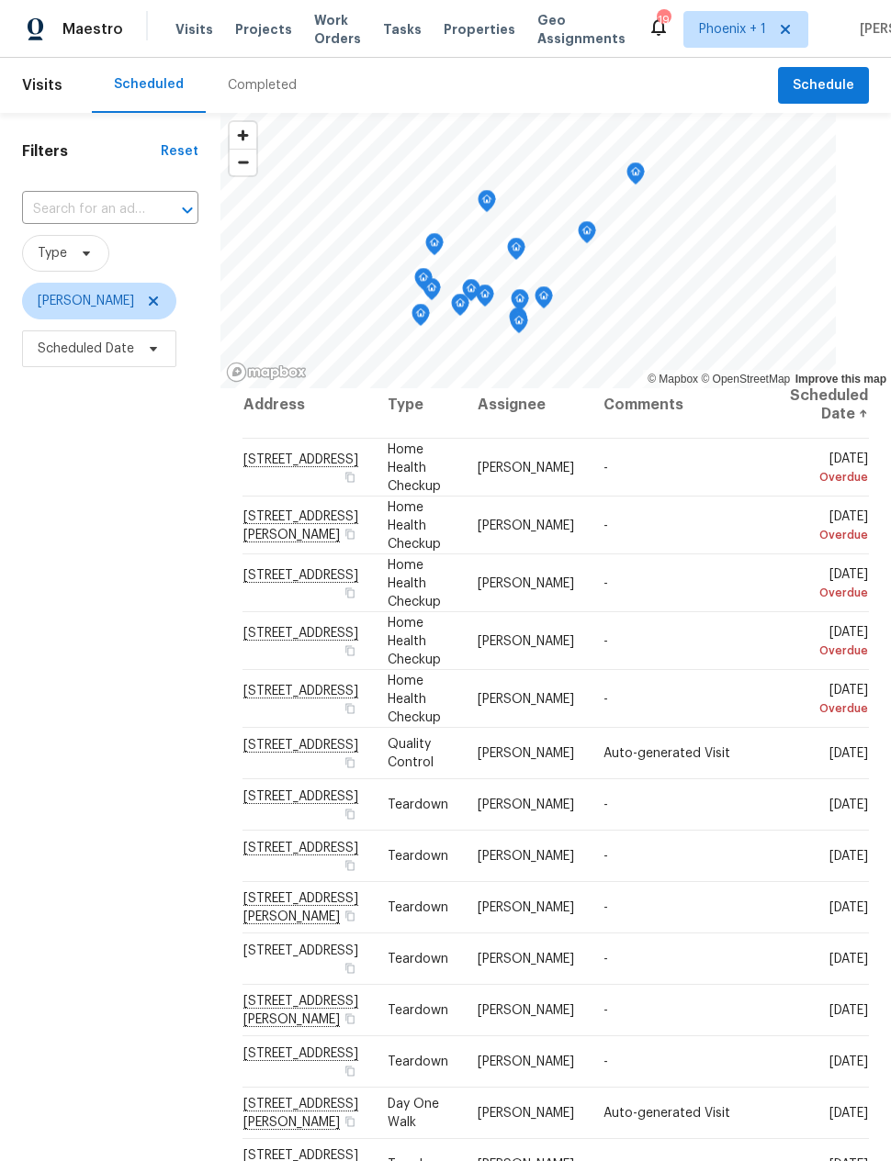
scroll to position [16, 0]
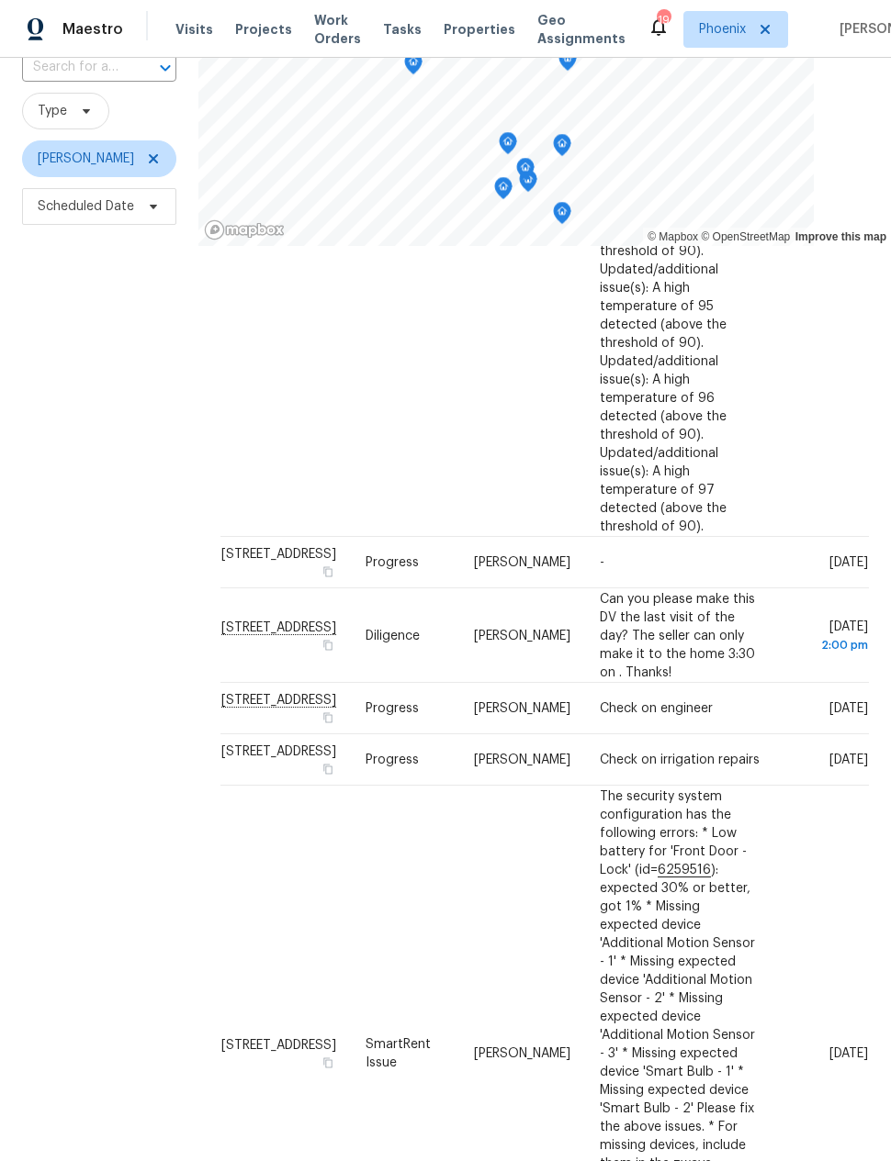
scroll to position [141, 0]
click at [70, 780] on div "Filters Reset ​ Type [PERSON_NAME] Scheduled Date" at bounding box center [99, 574] width 198 height 1204
click at [84, 850] on div "Filters Reset ​ Type [PERSON_NAME] Scheduled Date" at bounding box center [99, 574] width 198 height 1204
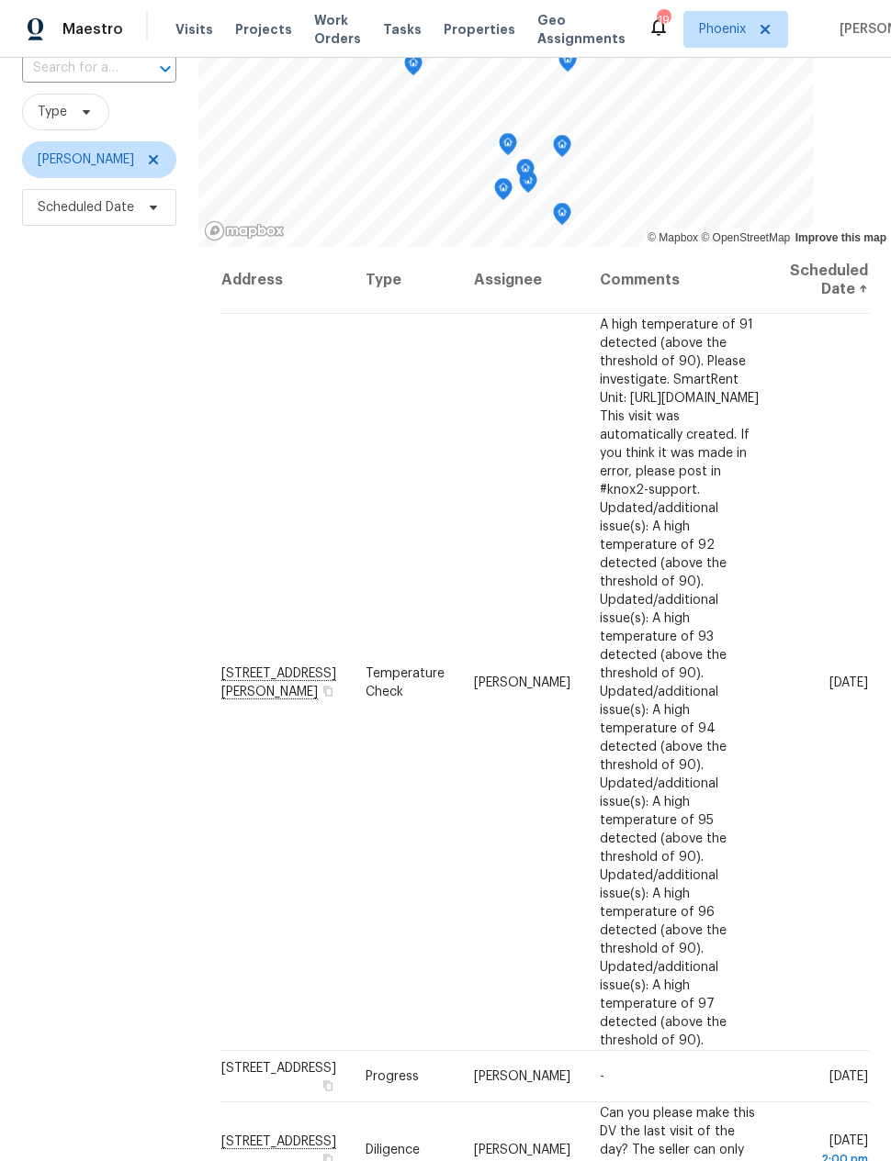
scroll to position [-1, 17]
